Goal: Book appointment/travel/reservation

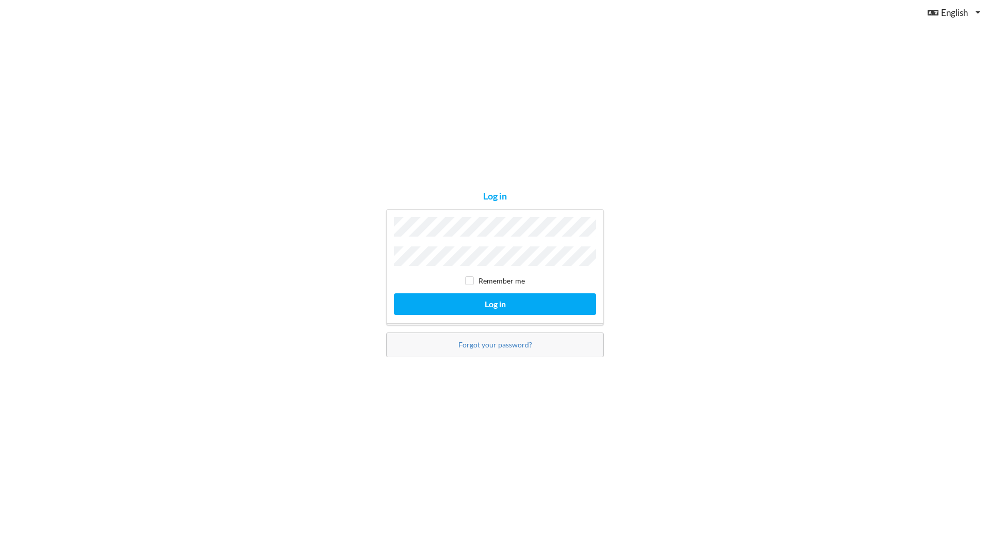
click at [394, 293] on button "Log in" at bounding box center [495, 303] width 202 height 21
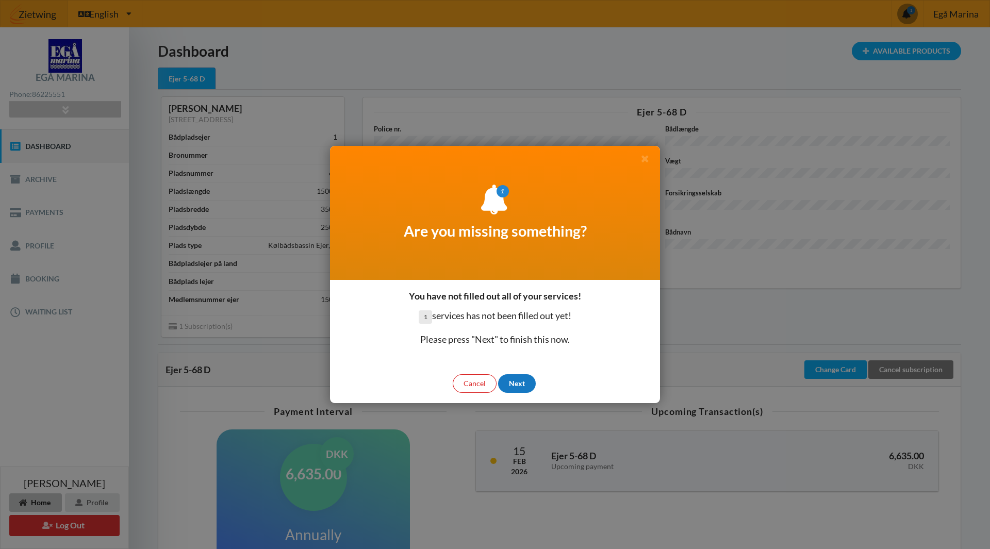
click at [524, 382] on div "Next" at bounding box center [517, 383] width 38 height 19
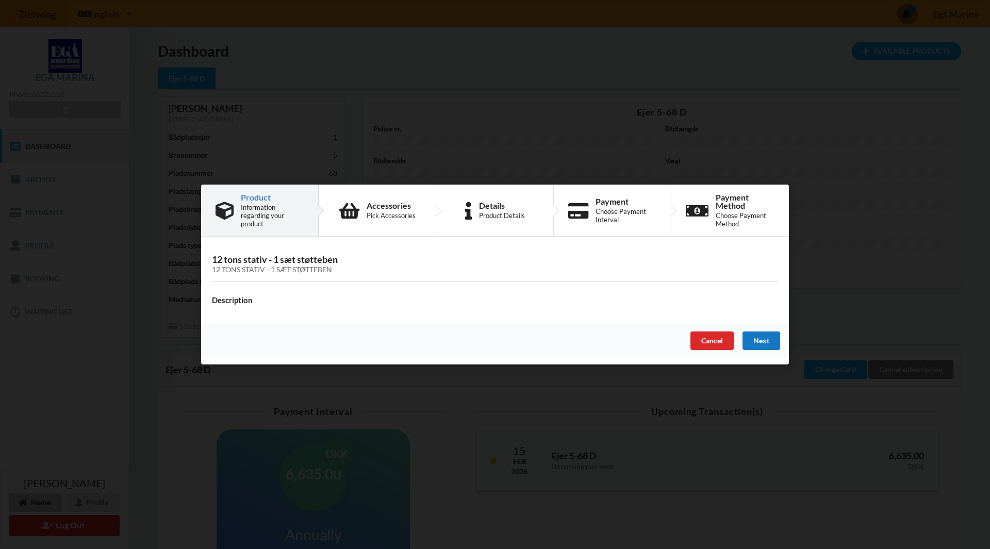
click at [779, 343] on div "Next" at bounding box center [761, 340] width 38 height 19
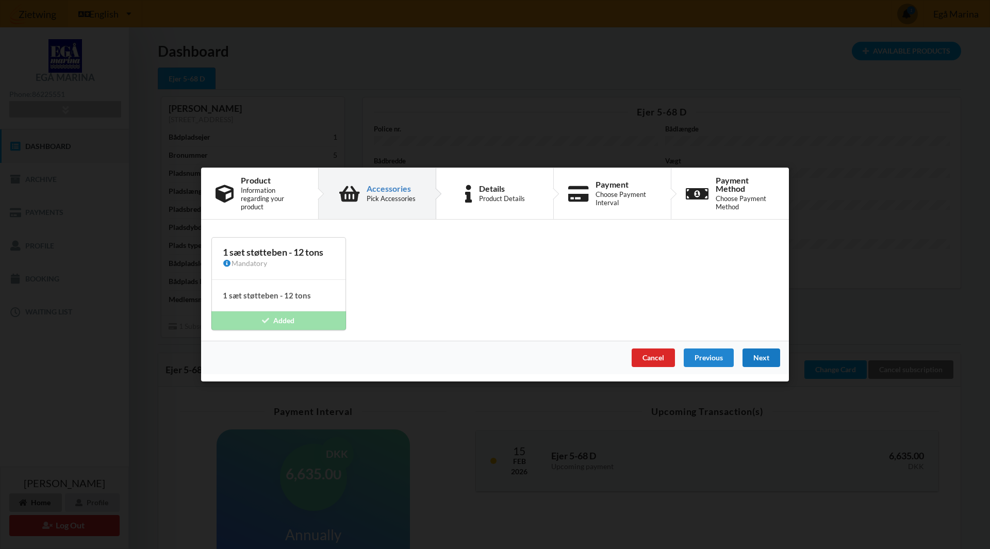
click at [762, 358] on div "Next" at bounding box center [761, 357] width 38 height 19
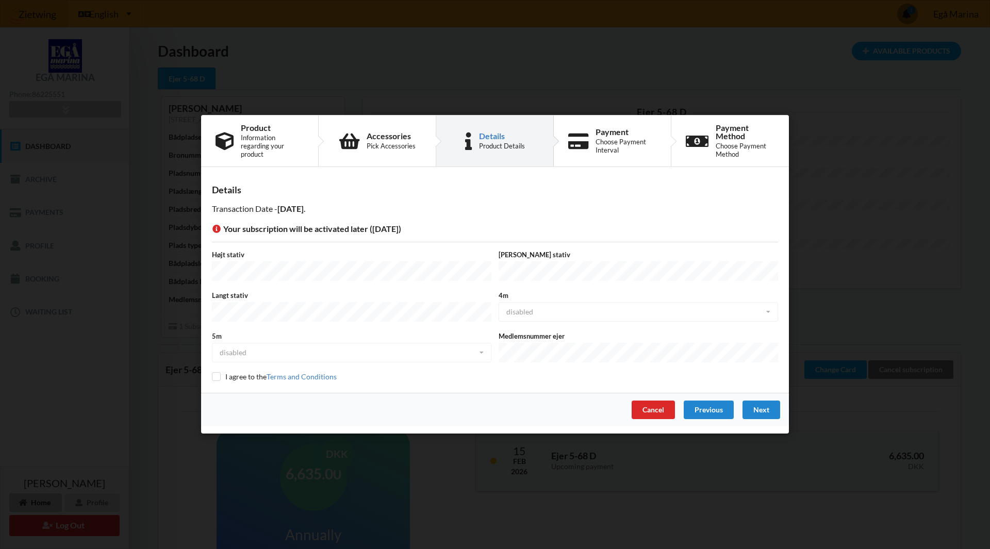
click at [668, 313] on div "4m disabled disabled enabled" at bounding box center [638, 307] width 287 height 33
click at [340, 356] on div "5m disabled disabled enabled" at bounding box center [351, 347] width 287 height 33
click at [215, 373] on input "checkbox" at bounding box center [216, 377] width 9 height 9
checkbox input "true"
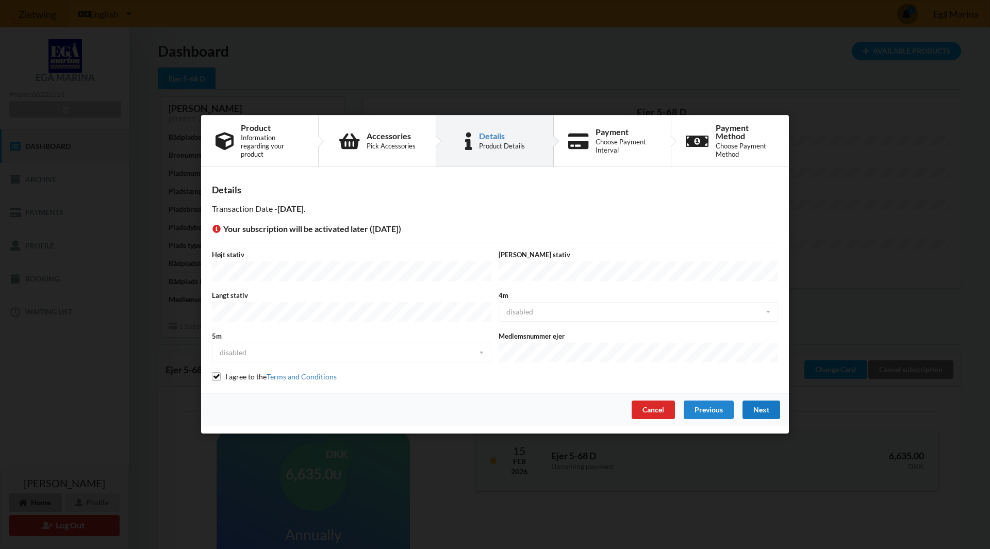
click at [753, 402] on div "Next" at bounding box center [761, 410] width 38 height 19
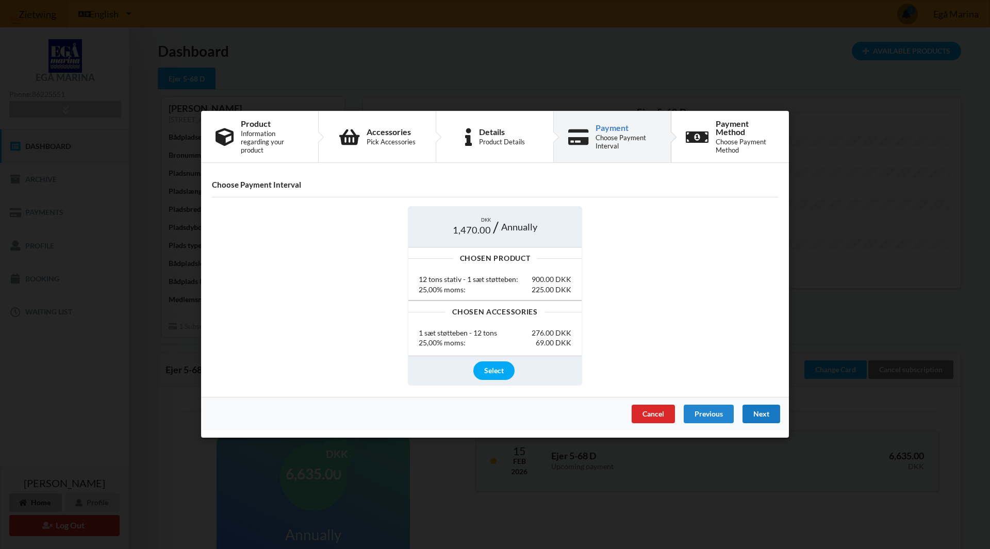
click at [766, 412] on div "Next" at bounding box center [761, 414] width 38 height 19
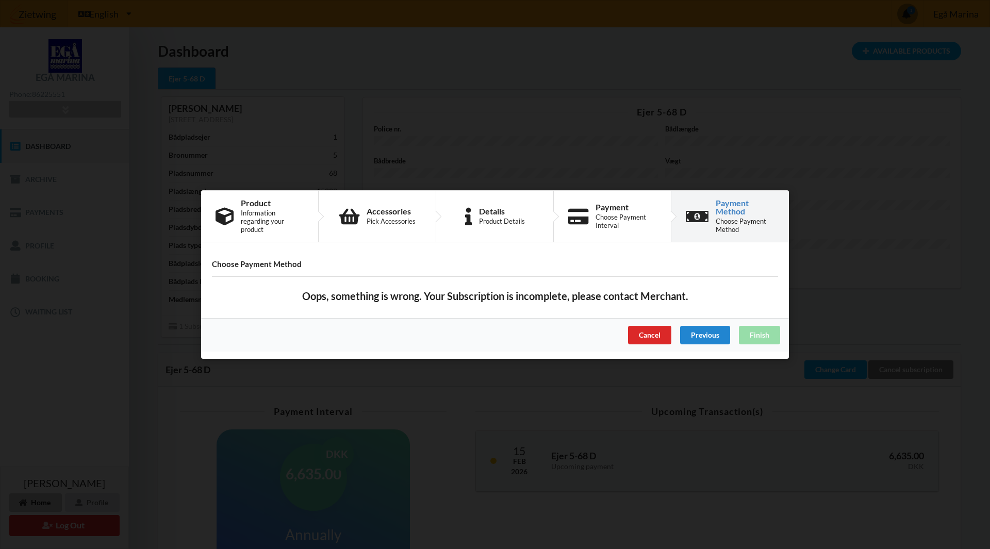
click at [762, 334] on div "Cancel Previous Finish" at bounding box center [495, 334] width 588 height 33
click at [699, 334] on div "Previous" at bounding box center [705, 335] width 50 height 19
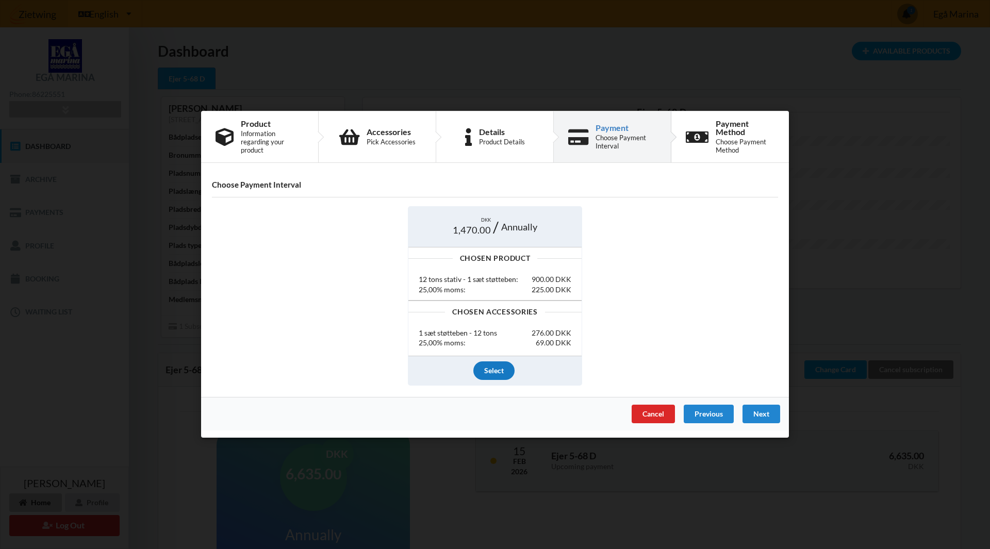
click at [493, 370] on div "Select" at bounding box center [493, 370] width 41 height 19
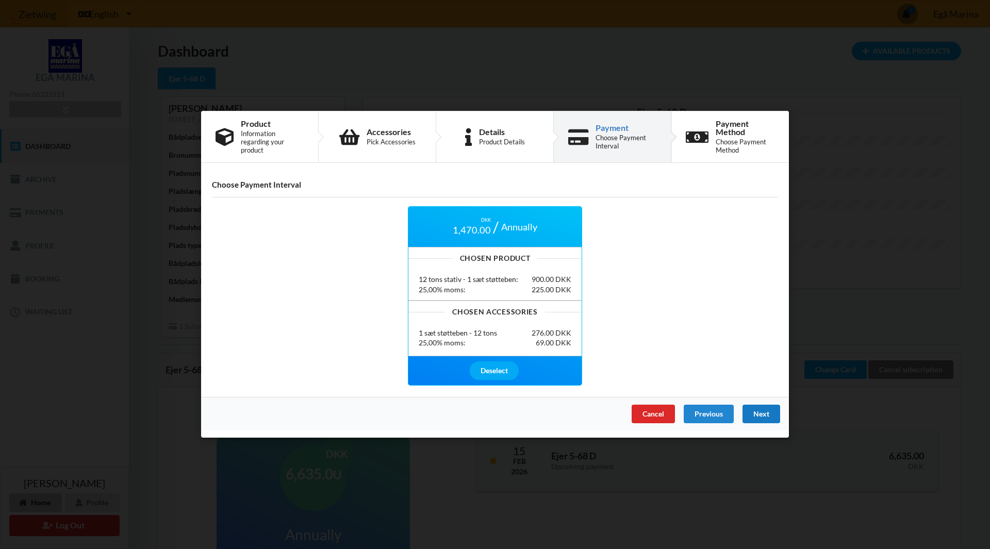
click at [764, 409] on div "Next" at bounding box center [761, 414] width 38 height 19
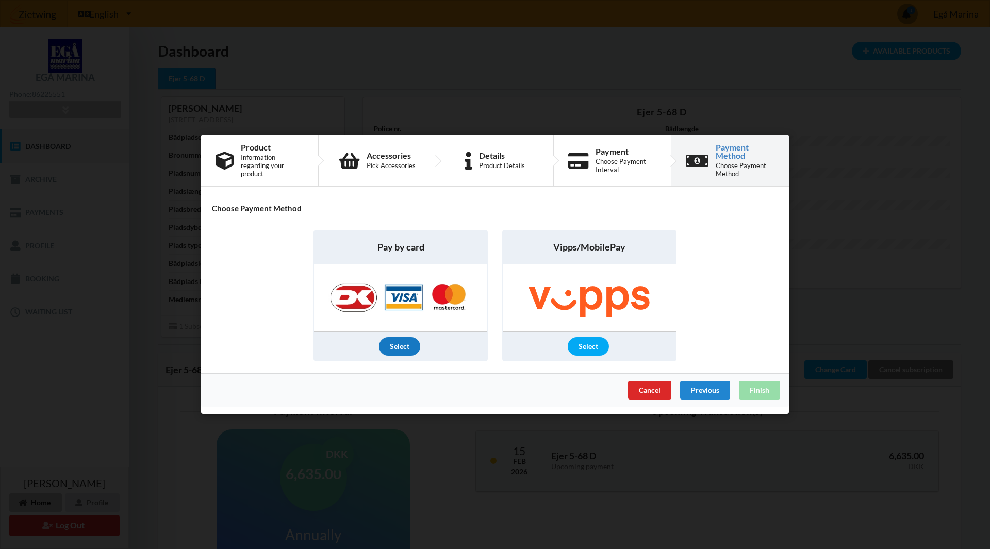
click at [387, 347] on div "Select" at bounding box center [399, 347] width 41 height 19
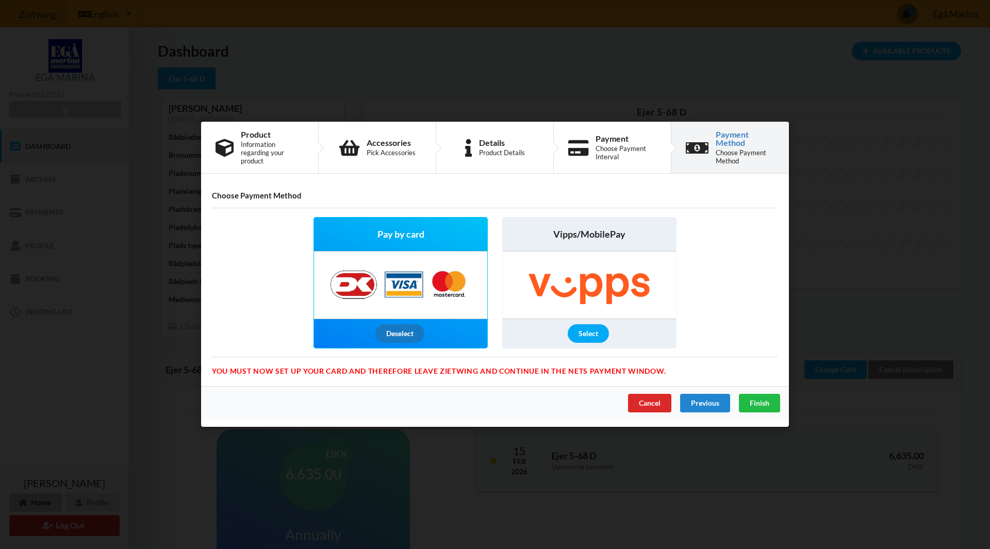
click at [387, 347] on div "Deselect" at bounding box center [400, 334] width 173 height 29
click at [585, 330] on div "Select" at bounding box center [587, 334] width 41 height 19
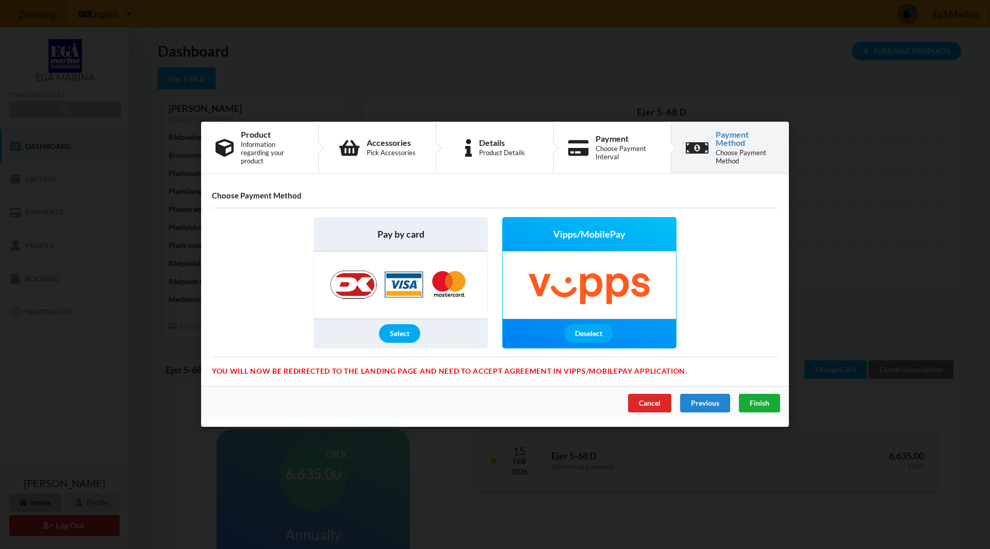
click at [750, 404] on span "Finish" at bounding box center [759, 403] width 20 height 9
click at [393, 331] on div "Select" at bounding box center [399, 334] width 41 height 19
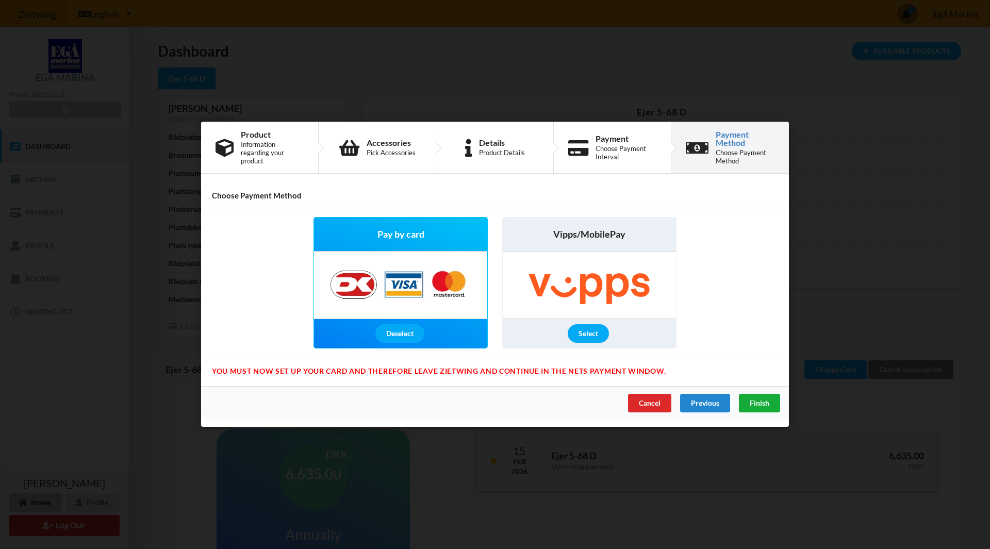
click at [765, 399] on span "Finish" at bounding box center [759, 403] width 20 height 9
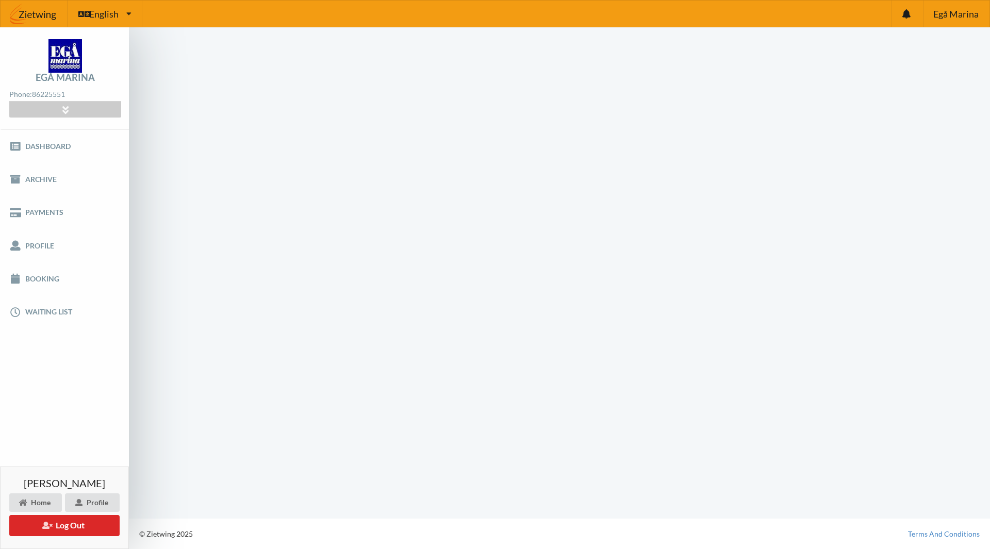
scroll to position [1, 0]
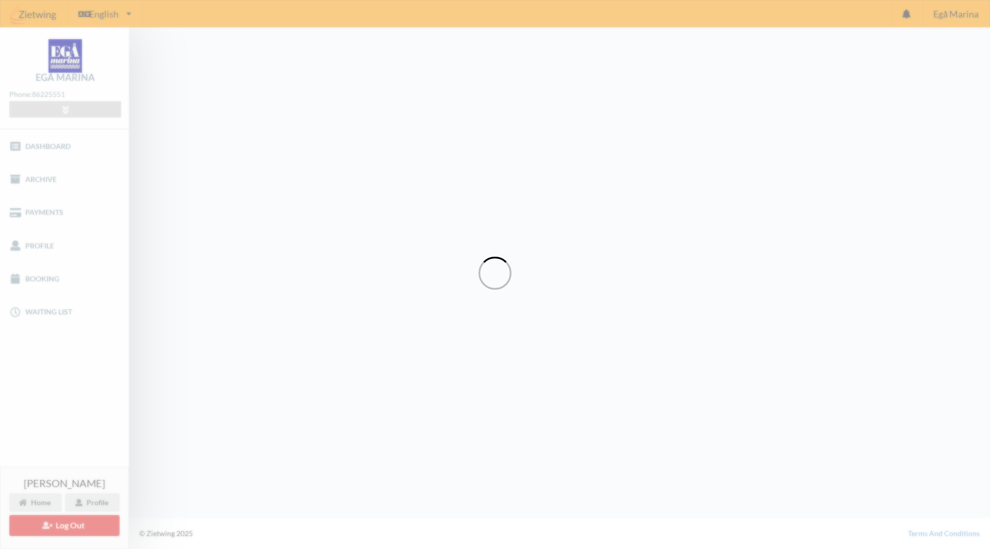
click at [641, 336] on div "Loading" at bounding box center [495, 274] width 990 height 549
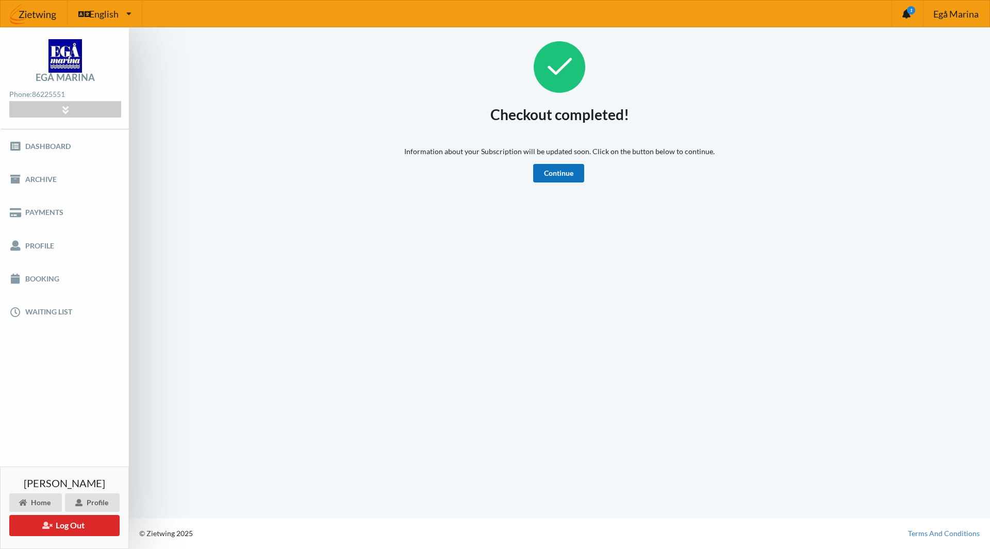
click at [567, 176] on link "Continue" at bounding box center [558, 173] width 51 height 19
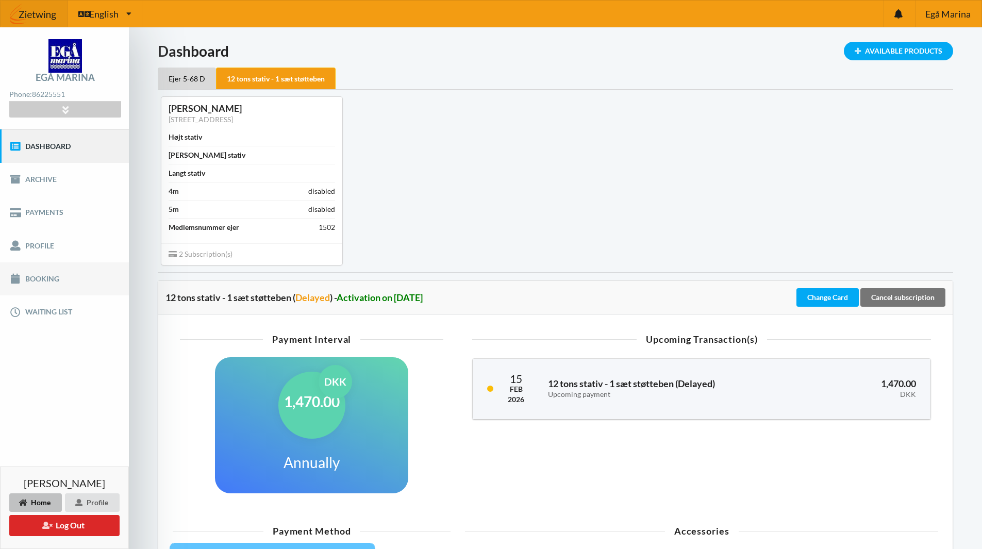
click at [48, 275] on link "Booking" at bounding box center [64, 278] width 129 height 33
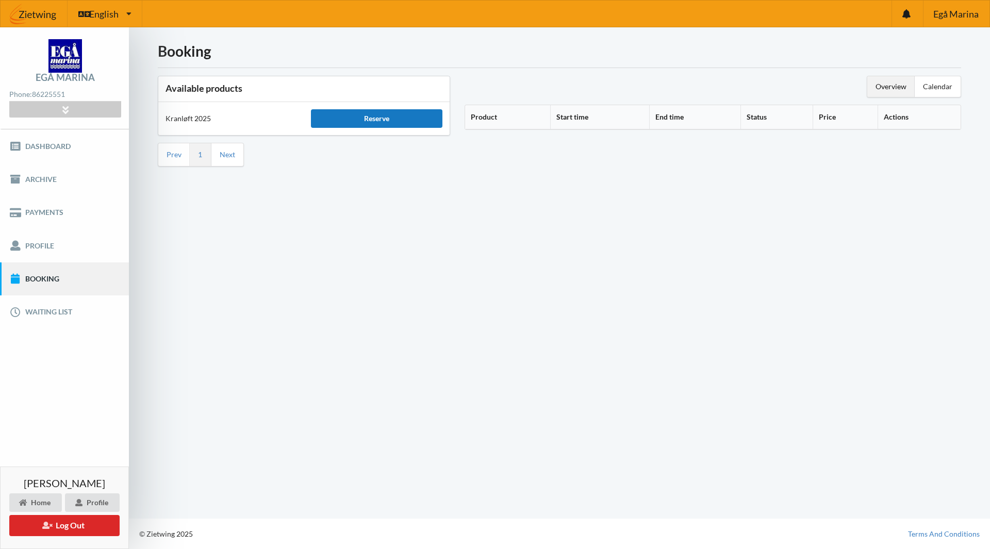
click at [358, 117] on div "Reserve" at bounding box center [376, 118] width 131 height 19
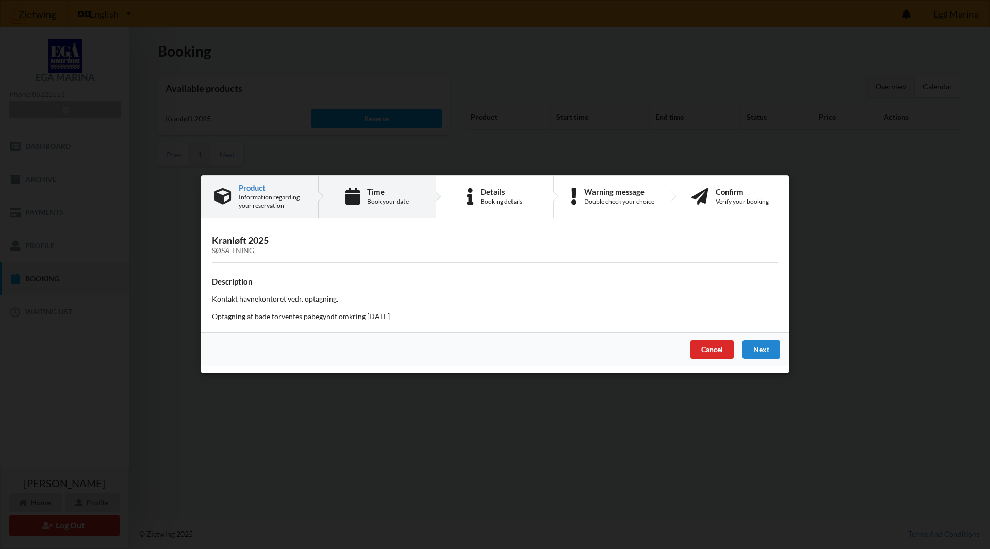
click at [361, 191] on div "Time Book your date" at bounding box center [378, 197] width 118 height 42
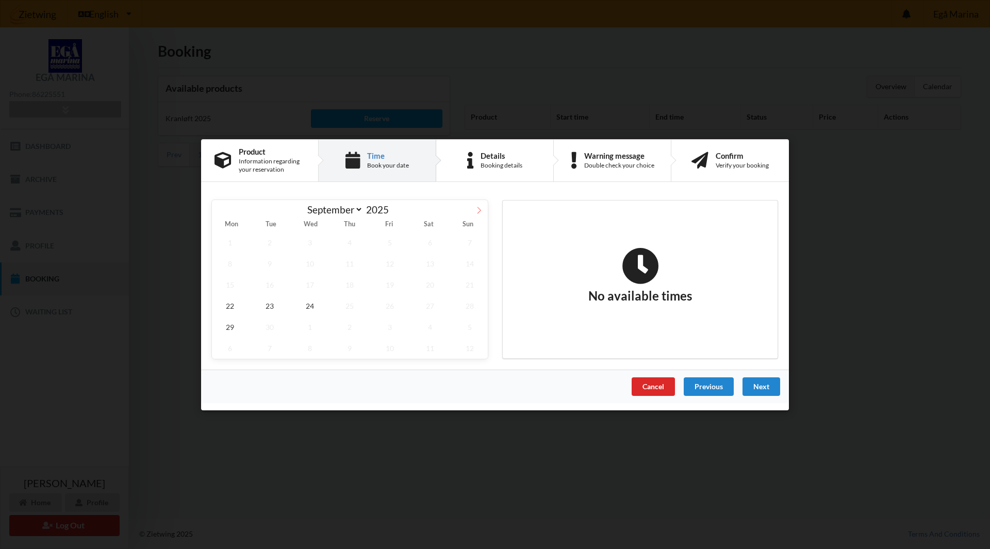
click at [479, 208] on icon at bounding box center [479, 210] width 4 height 7
click at [478, 208] on icon at bounding box center [478, 209] width 7 height 7
click at [431, 266] on span "8" at bounding box center [430, 263] width 36 height 21
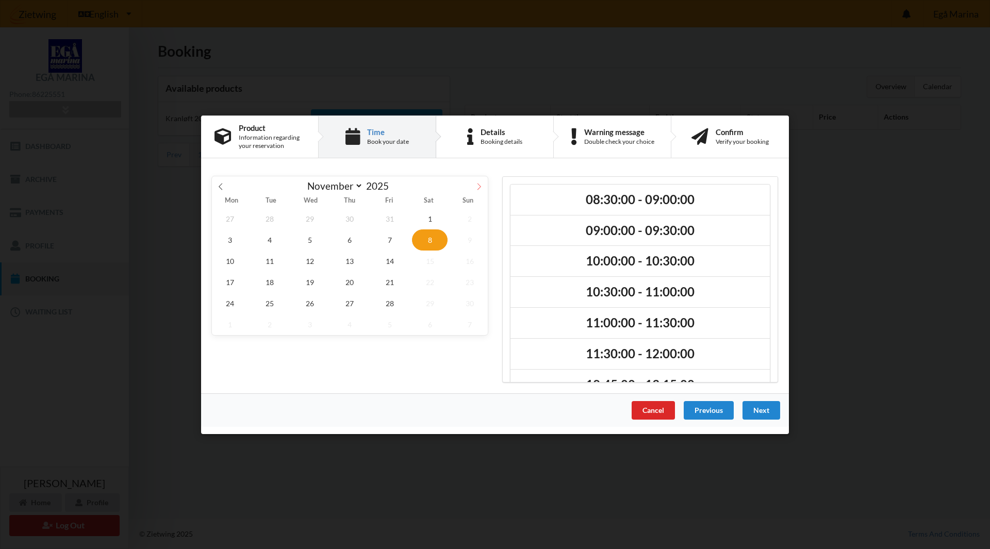
click at [477, 185] on icon at bounding box center [478, 185] width 7 height 7
click at [218, 188] on icon at bounding box center [220, 185] width 7 height 7
click at [236, 302] on span "27" at bounding box center [230, 302] width 36 height 21
click at [389, 305] on span "31" at bounding box center [390, 302] width 36 height 21
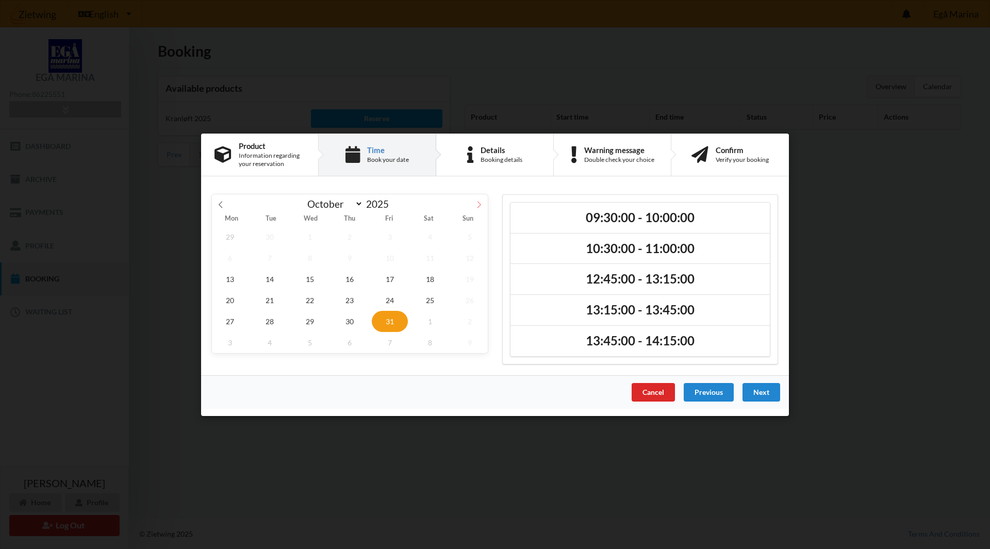
click at [478, 203] on icon at bounding box center [478, 203] width 7 height 7
select select "10"
click at [429, 237] on span "1" at bounding box center [430, 236] width 36 height 21
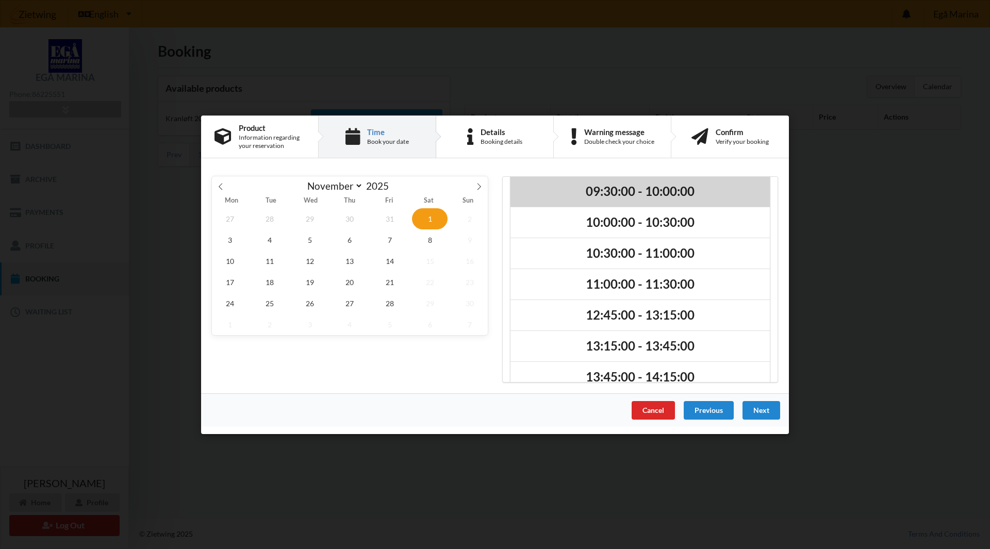
scroll to position [87, 0]
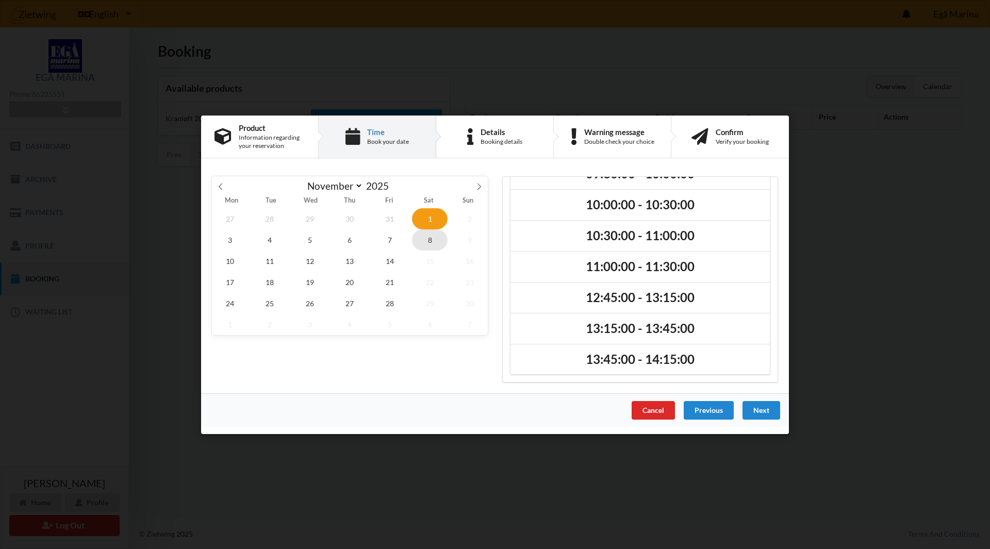
click at [430, 241] on span "8" at bounding box center [430, 239] width 36 height 21
click at [648, 410] on div "Cancel" at bounding box center [652, 409] width 43 height 19
